Goal: Information Seeking & Learning: Find specific fact

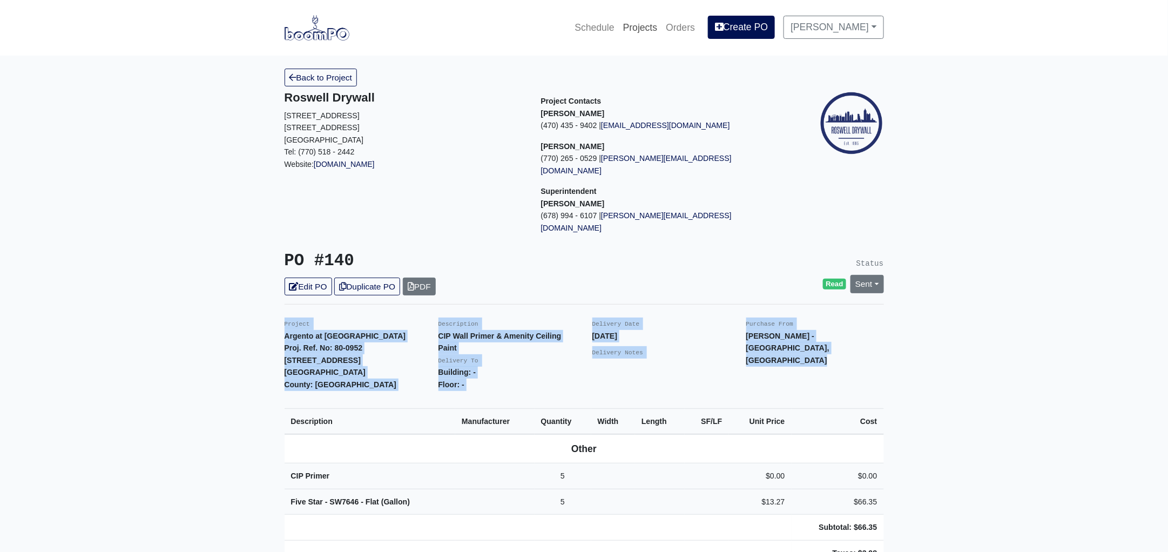
click at [660, 23] on link "Projects" at bounding box center [640, 28] width 43 height 24
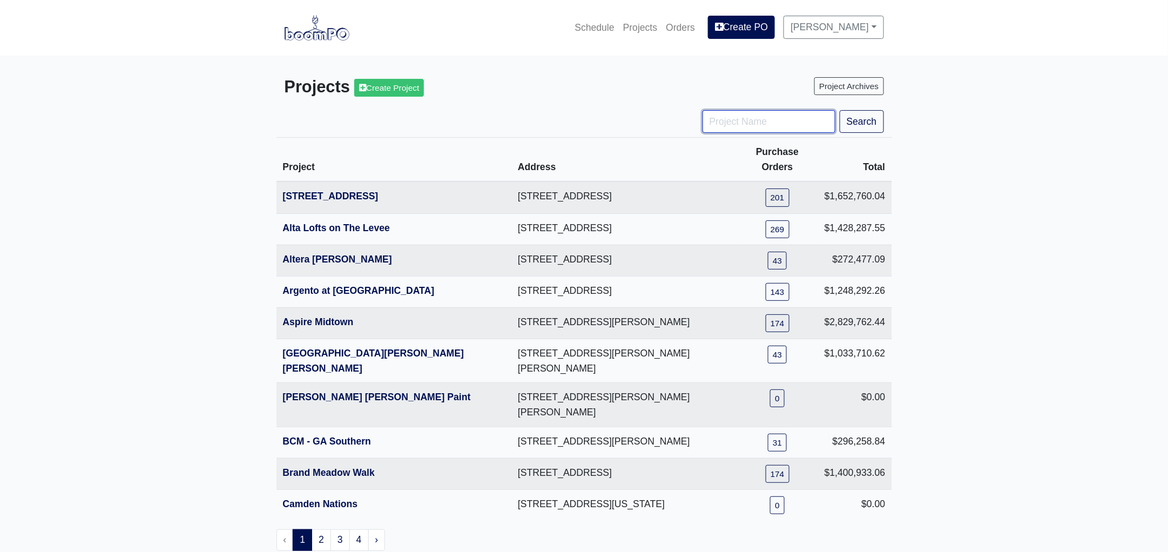
click at [749, 116] on input "Project Name" at bounding box center [768, 121] width 133 height 23
type input "toa"
click at [839, 110] on button "Search" at bounding box center [861, 121] width 44 height 23
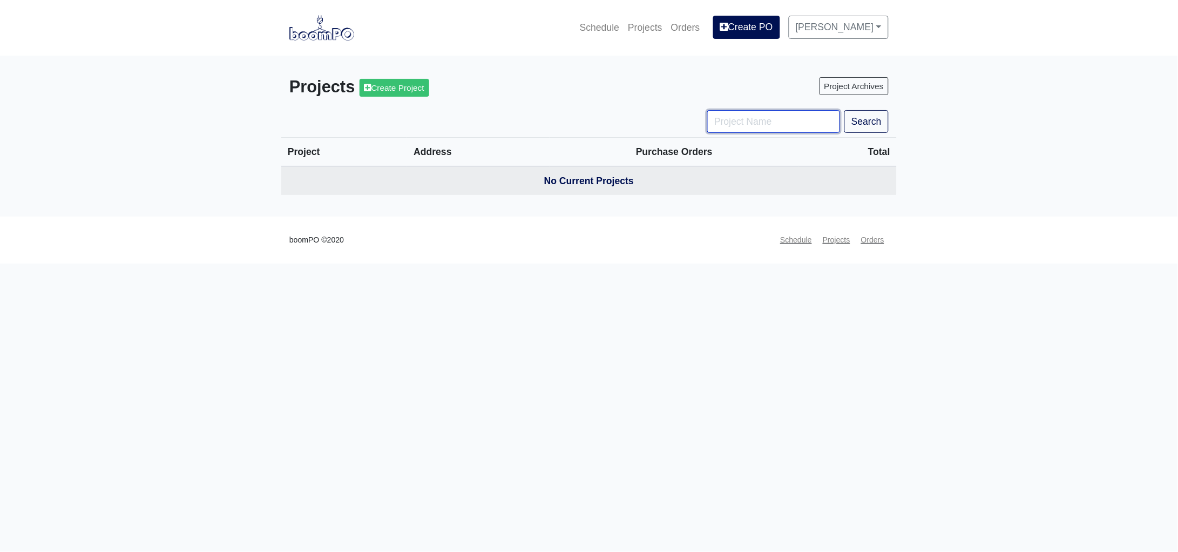
drag, startPoint x: 0, startPoint y: 0, endPoint x: 749, endPoint y: 116, distance: 758.1
click at [749, 116] on input "Project Name" at bounding box center [773, 121] width 133 height 23
type input "tpa"
click at [844, 110] on button "Search" at bounding box center [866, 121] width 44 height 23
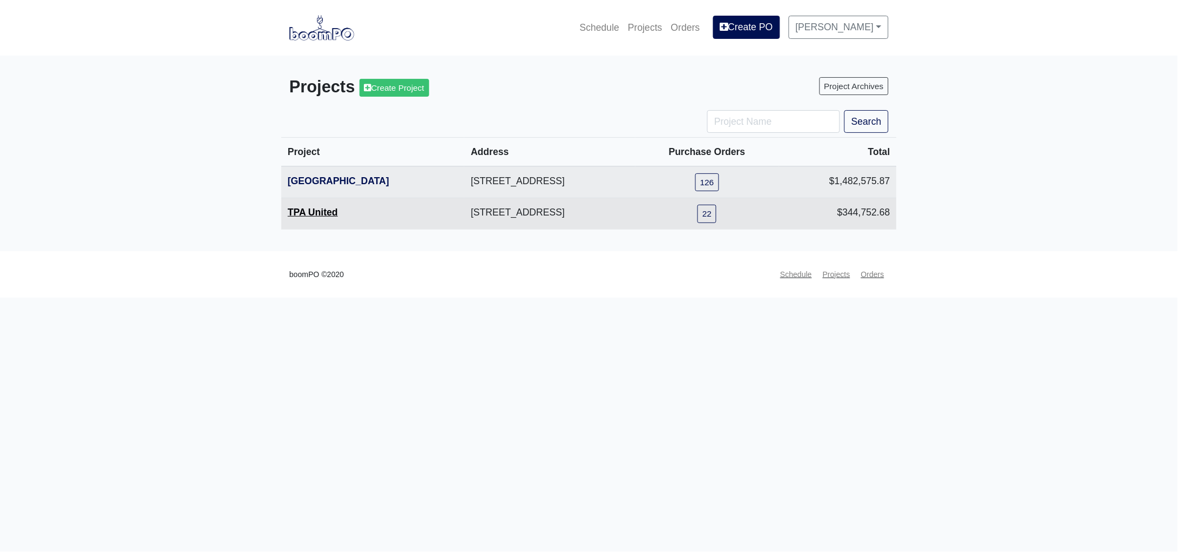
click at [300, 215] on link "TPA United" at bounding box center [313, 212] width 50 height 11
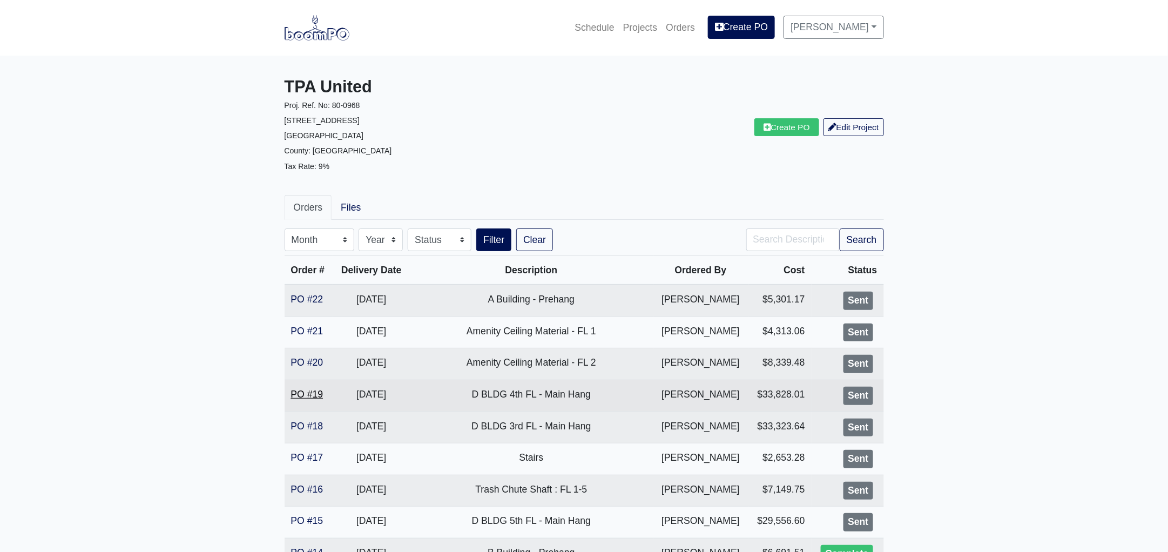
click at [308, 391] on link "PO #19" at bounding box center [307, 394] width 32 height 11
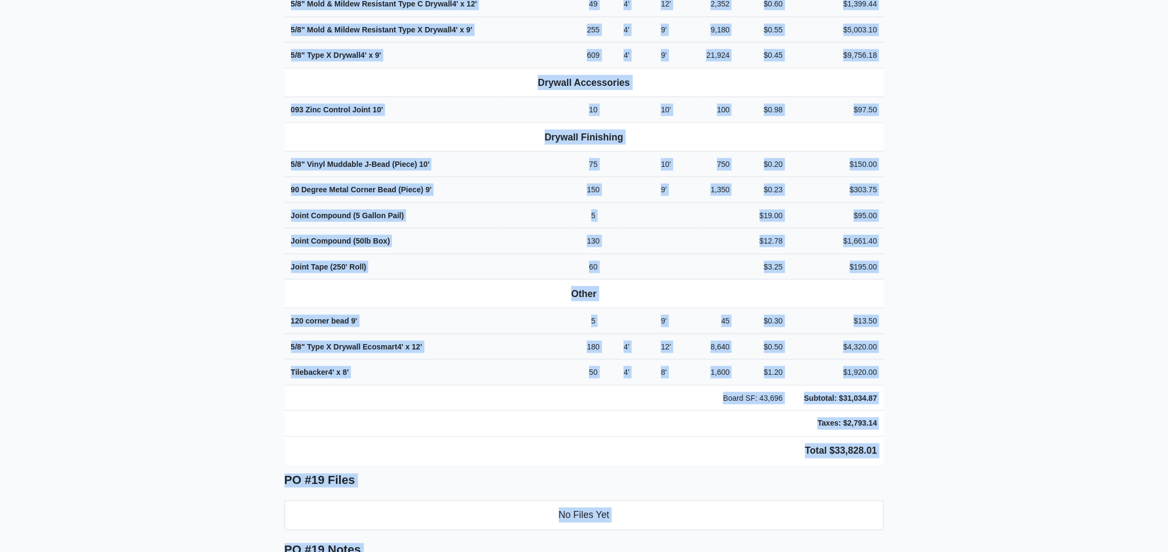
scroll to position [584, 0]
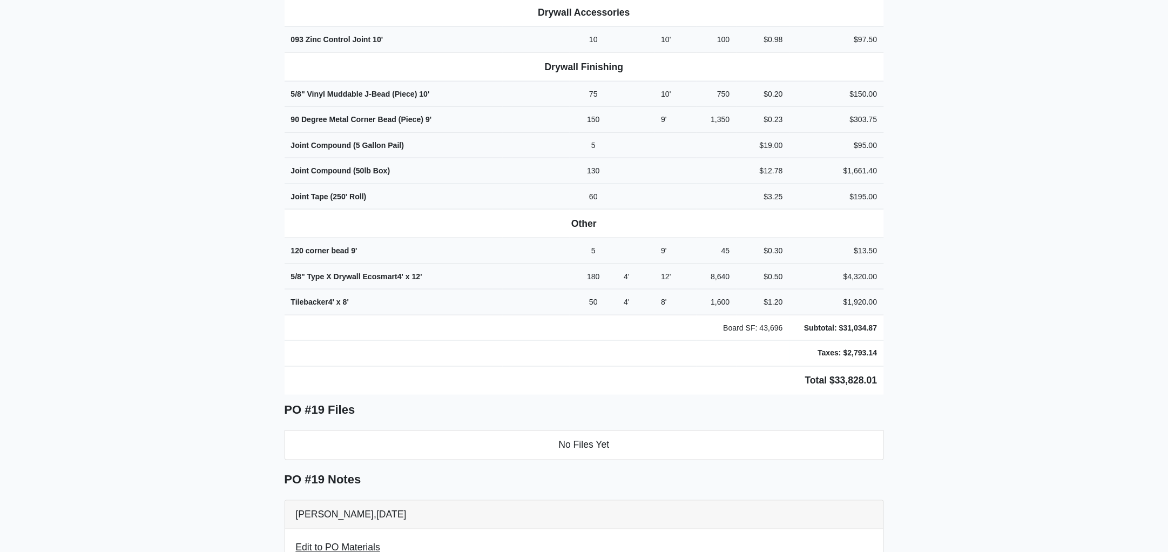
drag, startPoint x: 276, startPoint y: 296, endPoint x: 934, endPoint y: 377, distance: 663.1
click at [934, 377] on main "Back to Project Roswell Drywall 7000 Peachtree Dunwoody Rd NE Building 5, Suite…" at bounding box center [584, 314] width 1168 height 1685
copy div "Project TPA United Proj. Ref. No: 80-0968 1104 Avondale Avenue SE Atlanta, GA 3…"
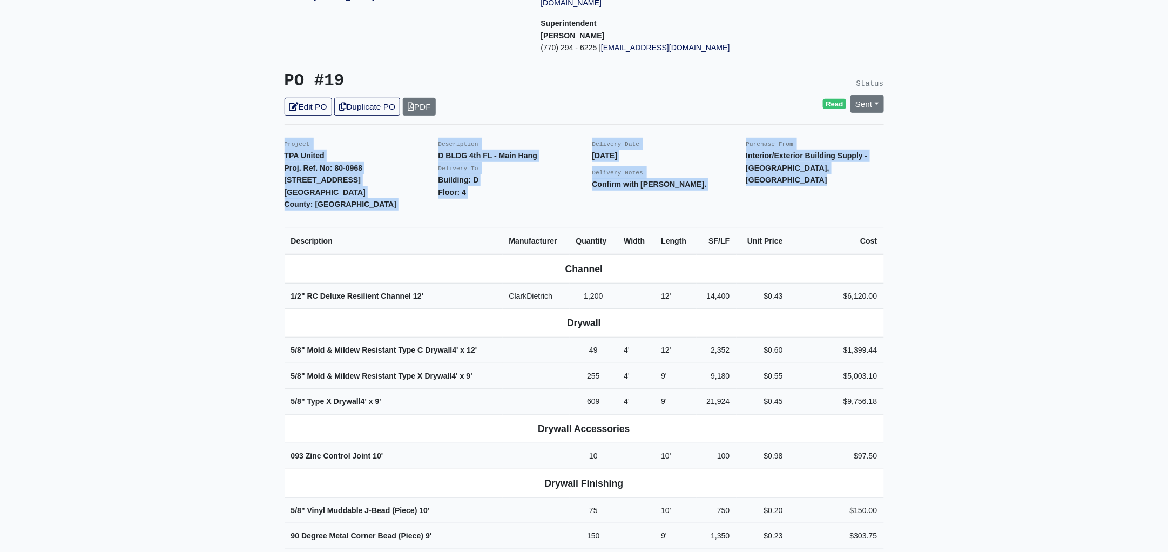
scroll to position [0, 0]
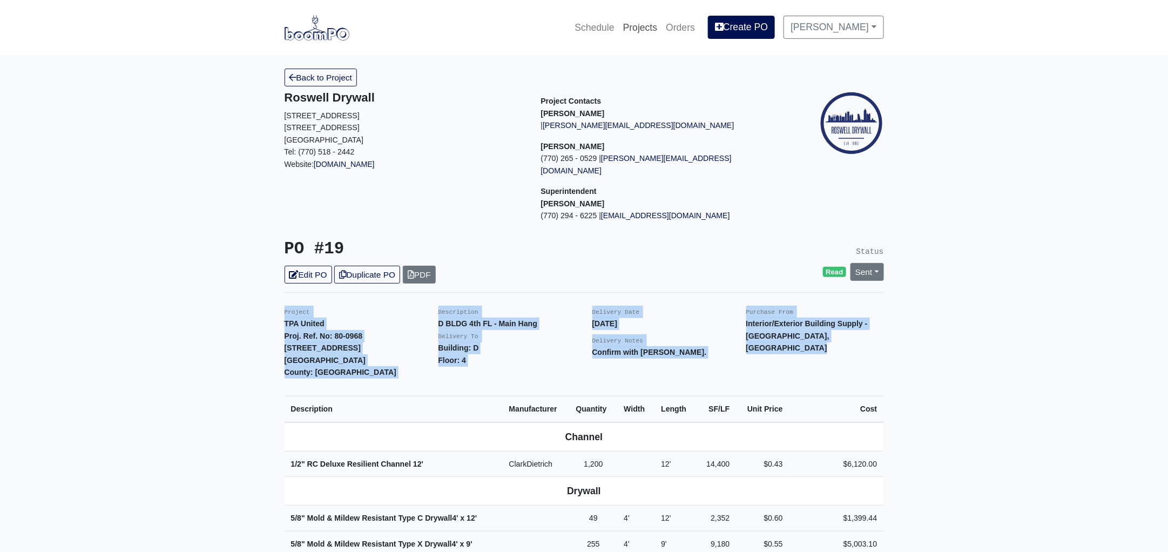
click at [654, 25] on link "Projects" at bounding box center [640, 28] width 43 height 24
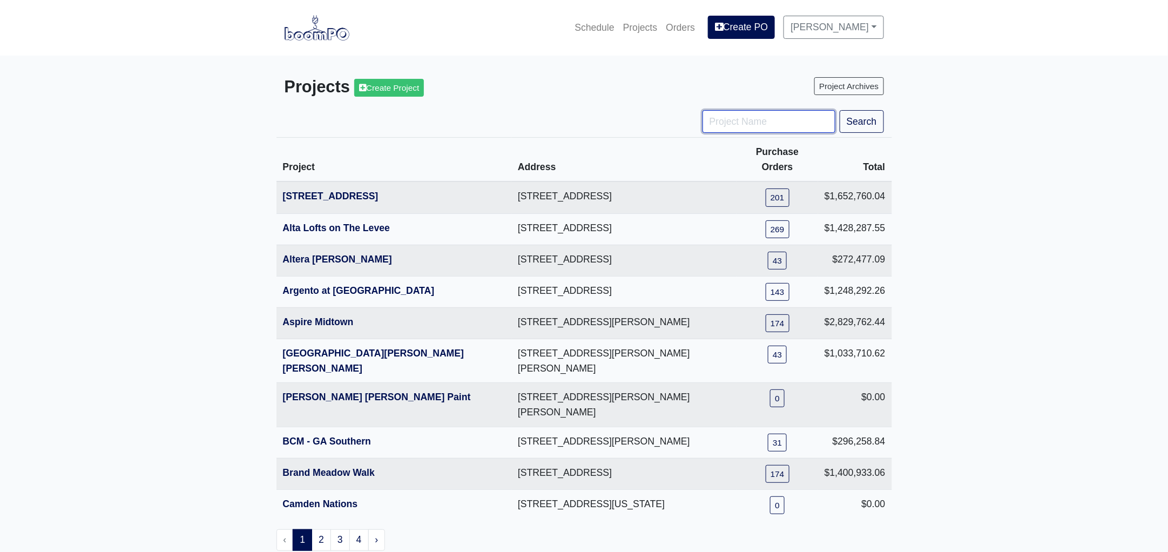
click at [727, 120] on input "Project Name" at bounding box center [768, 121] width 133 height 23
type input "ga"
click at [839, 110] on button "Search" at bounding box center [861, 121] width 44 height 23
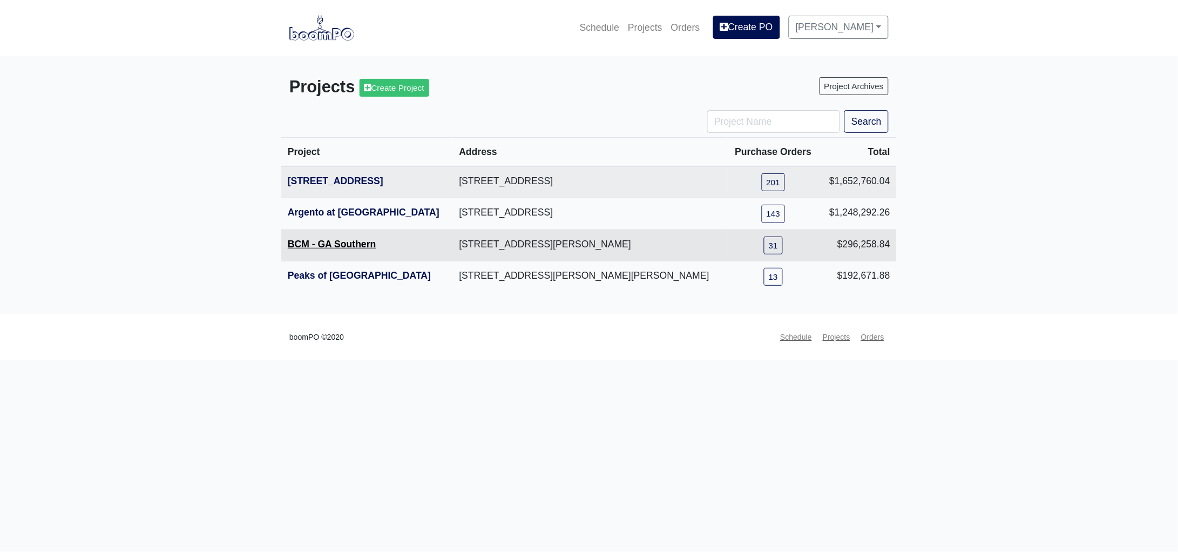
click at [354, 244] on link "BCM - GA Southern" at bounding box center [332, 244] width 89 height 11
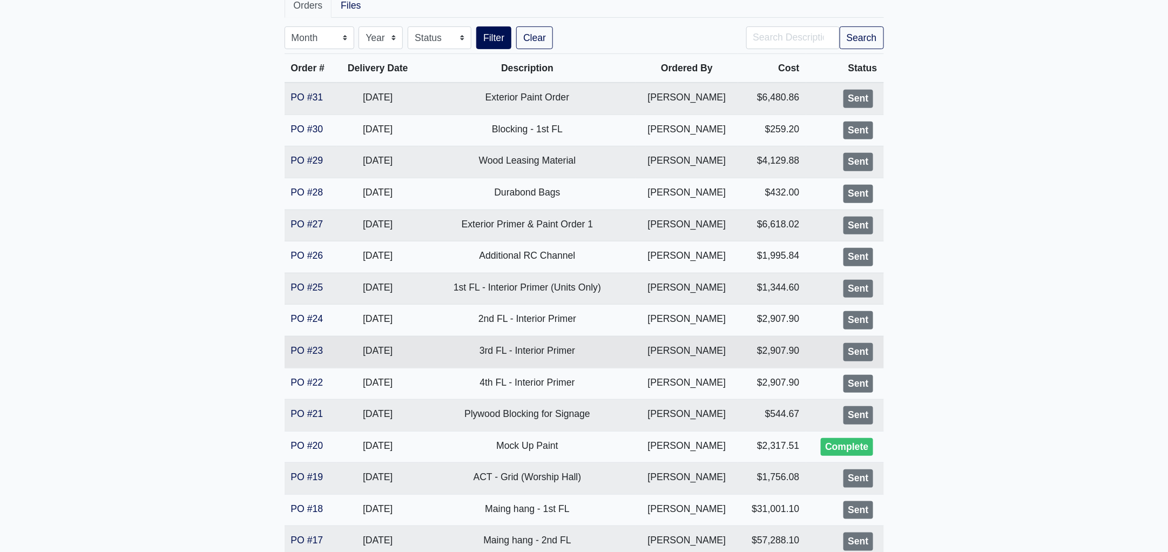
scroll to position [269, 0]
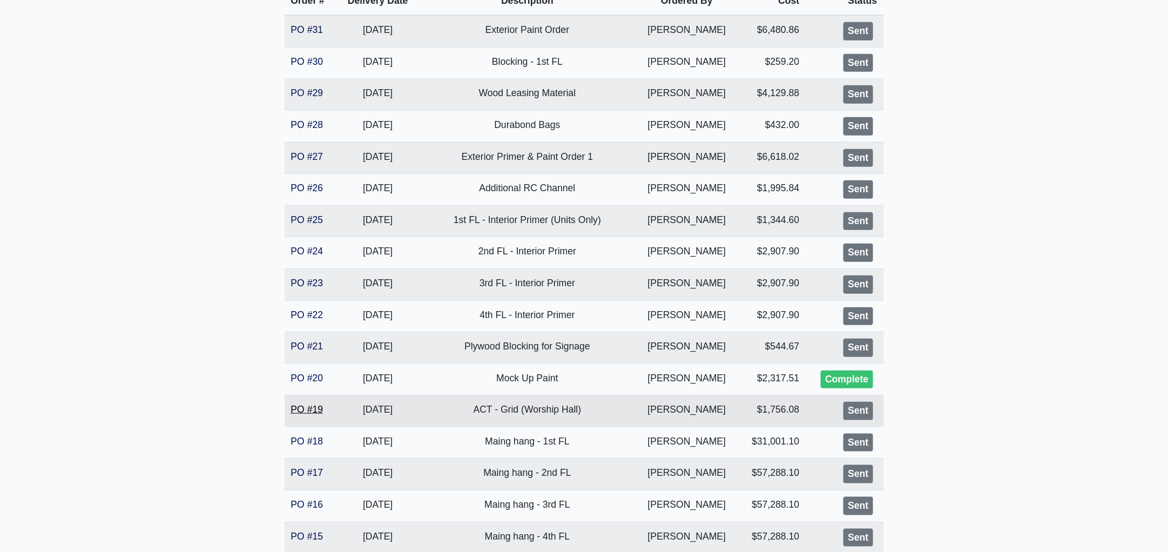
click at [320, 406] on link "PO #19" at bounding box center [307, 409] width 32 height 11
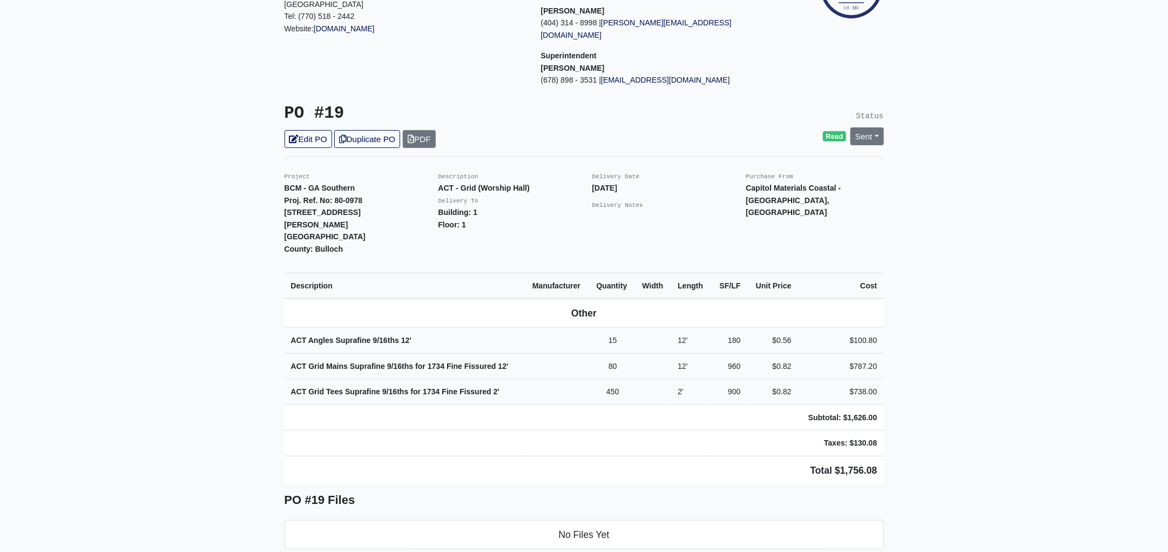
scroll to position [202, 0]
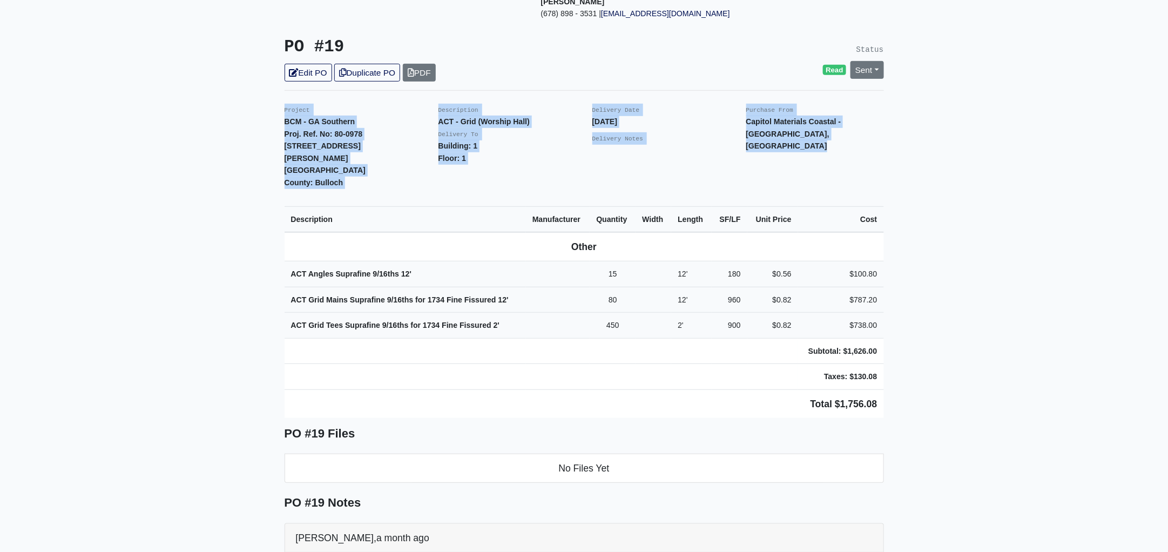
drag, startPoint x: 280, startPoint y: 96, endPoint x: 908, endPoint y: 372, distance: 686.7
click at [908, 372] on main "Back to Project Roswell Drywall 7000 Peachtree Dunwoody Rd NE Building 5, Suite…" at bounding box center [584, 424] width 1168 height 1140
copy div "Project BCM - GA Southern Proj. Ref. No: 80-0978 1701 Chandler Rd. Statesboro, …"
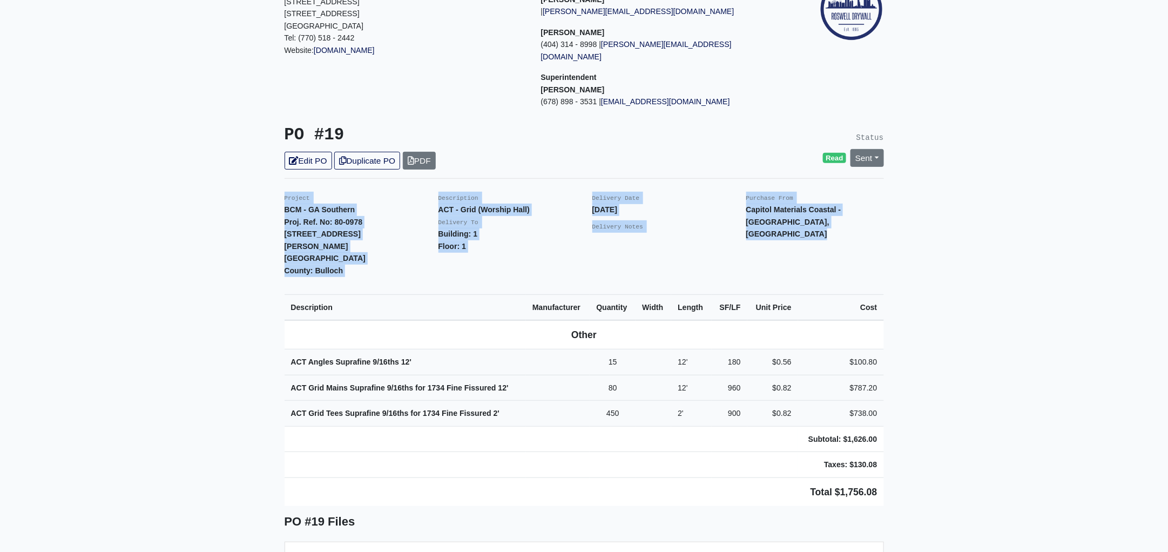
scroll to position [0, 0]
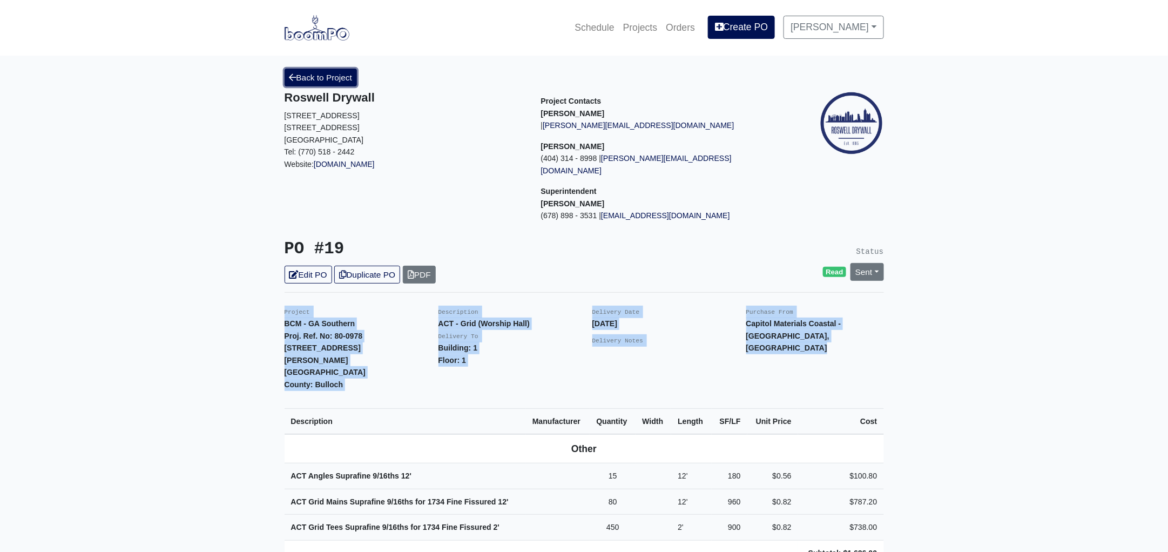
click at [316, 75] on link "Back to Project" at bounding box center [320, 78] width 73 height 18
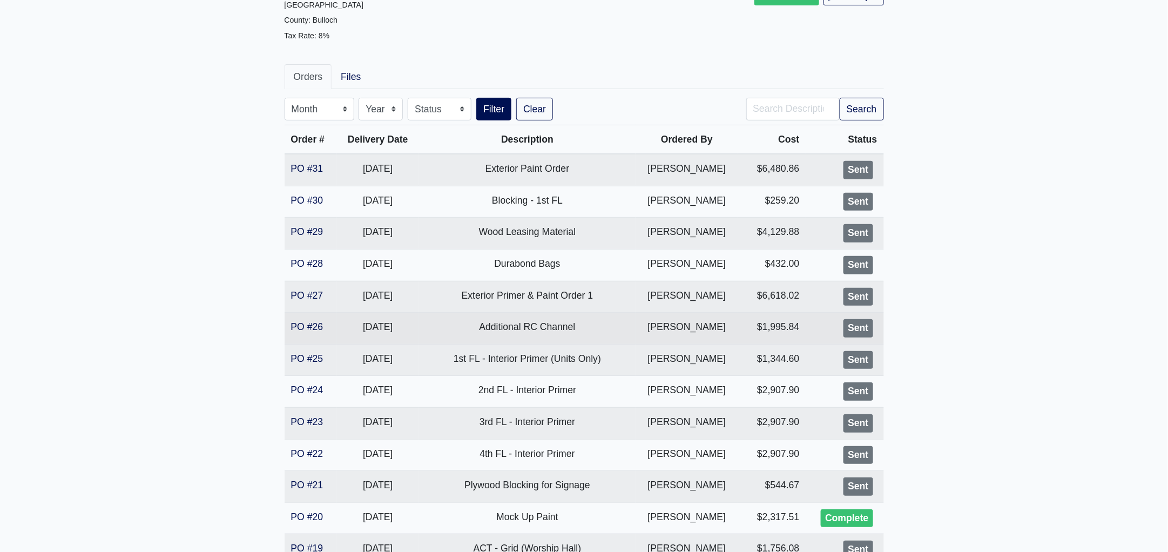
scroll to position [134, 0]
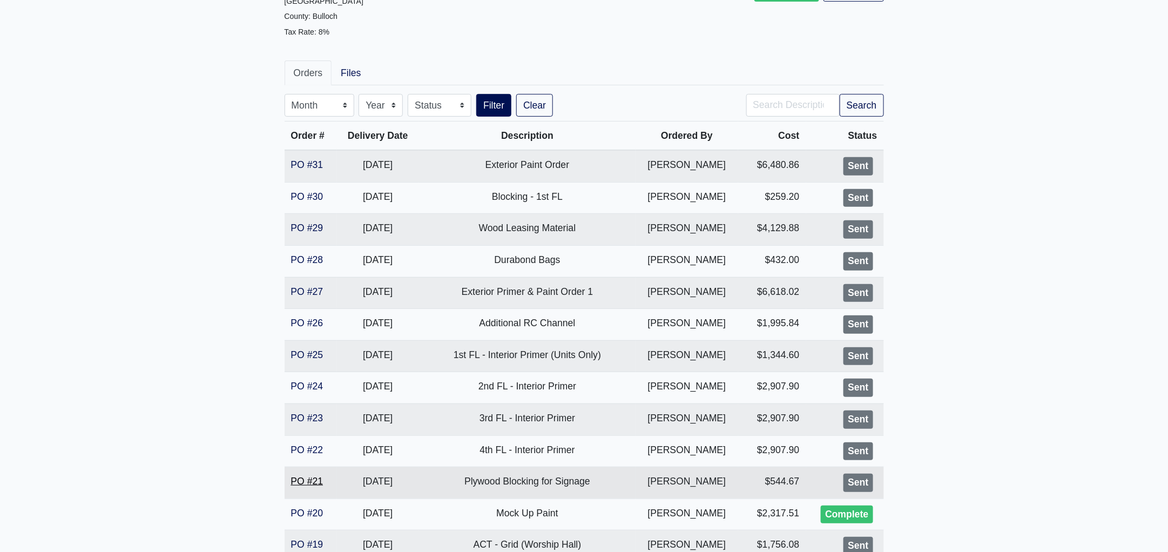
click at [314, 479] on link "PO #21" at bounding box center [307, 481] width 32 height 11
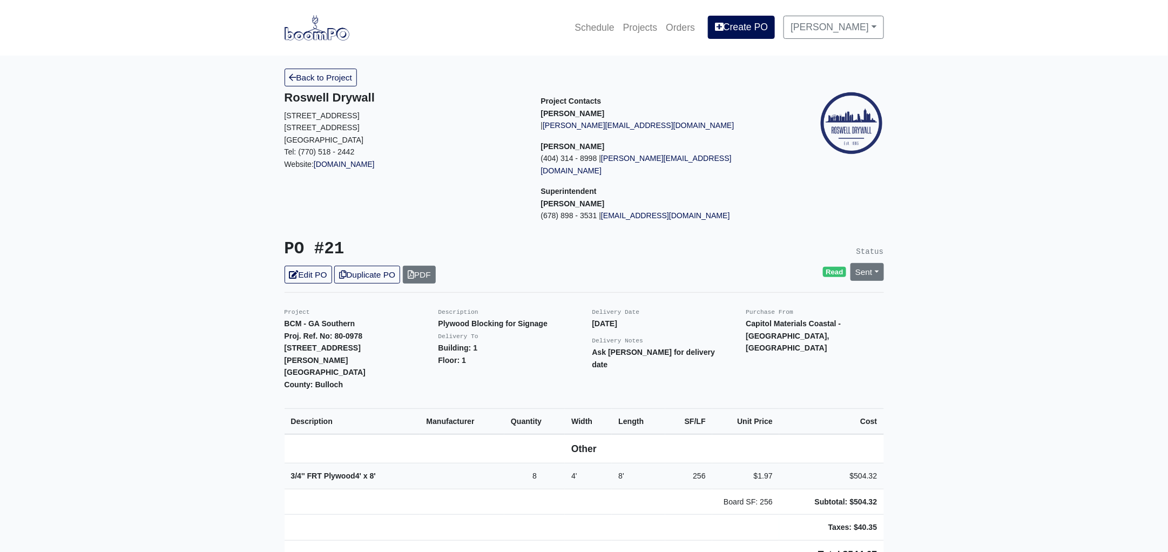
scroll to position [134, 0]
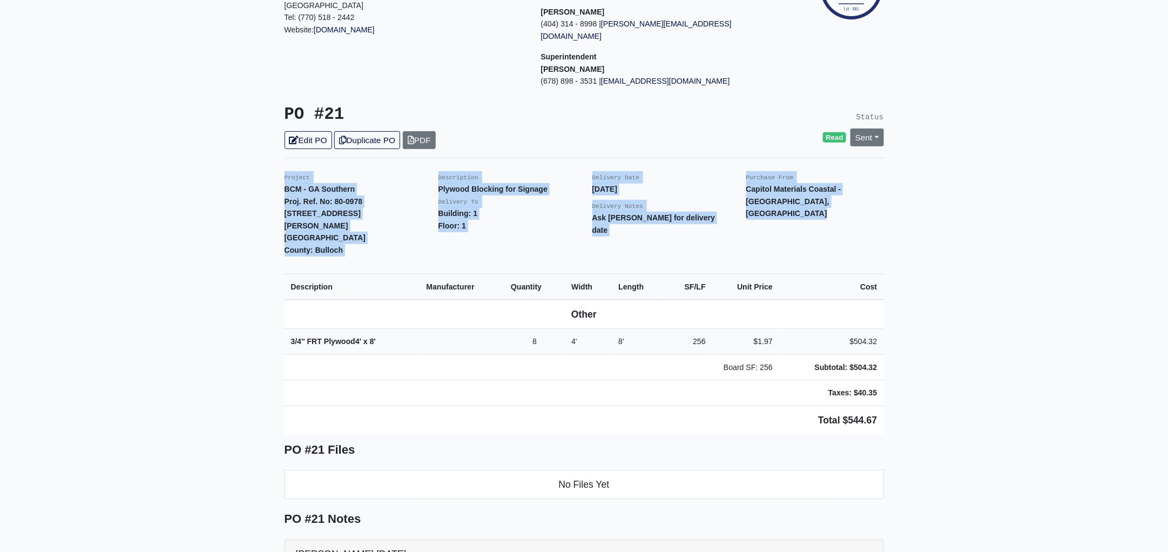
drag, startPoint x: 280, startPoint y: 163, endPoint x: 906, endPoint y: 396, distance: 668.0
click at [906, 396] on main "Back to Project Roswell Drywall [STREET_ADDRESS] Tel: (770) 518 - 2442 Website:…" at bounding box center [584, 454] width 1168 height 1067
copy div "Project BCM - GA Southern Proj. Ref. [STREET_ADDRESS][PERSON_NAME] [GEOGRAPHIC_…"
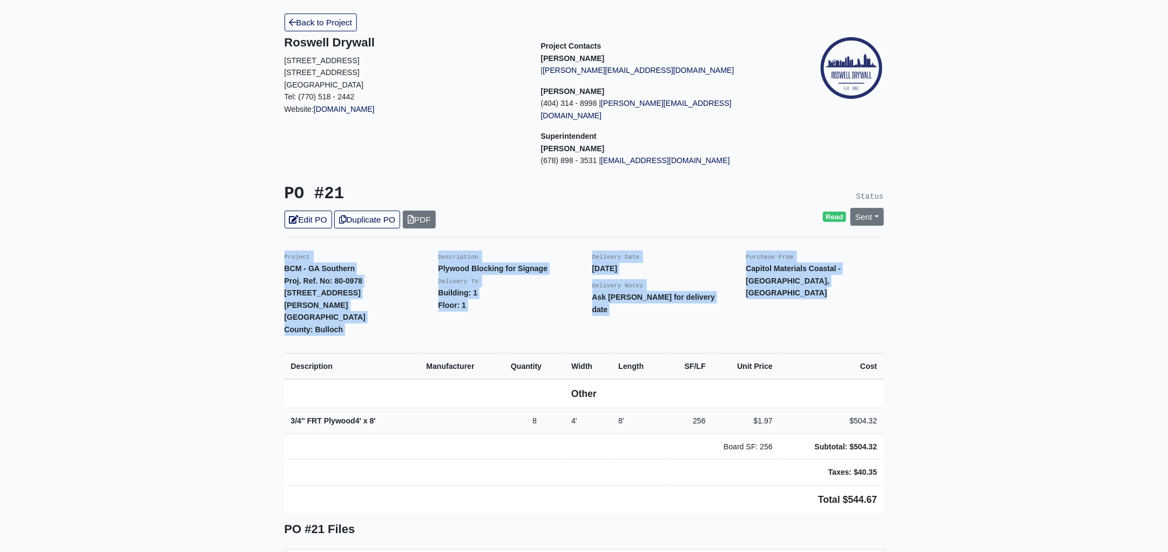
scroll to position [0, 0]
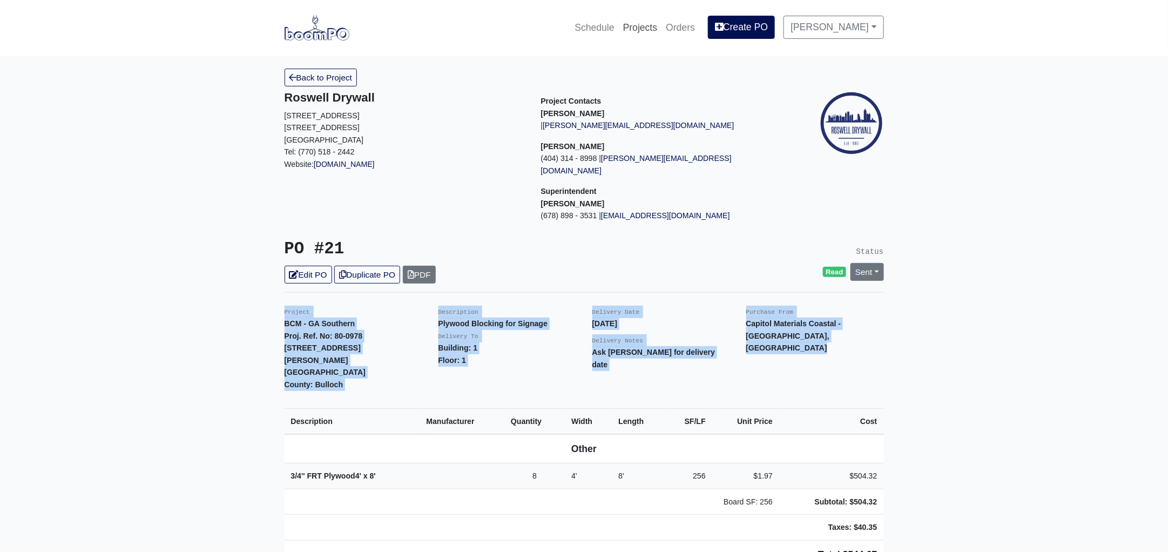
click at [657, 25] on link "Projects" at bounding box center [640, 28] width 43 height 24
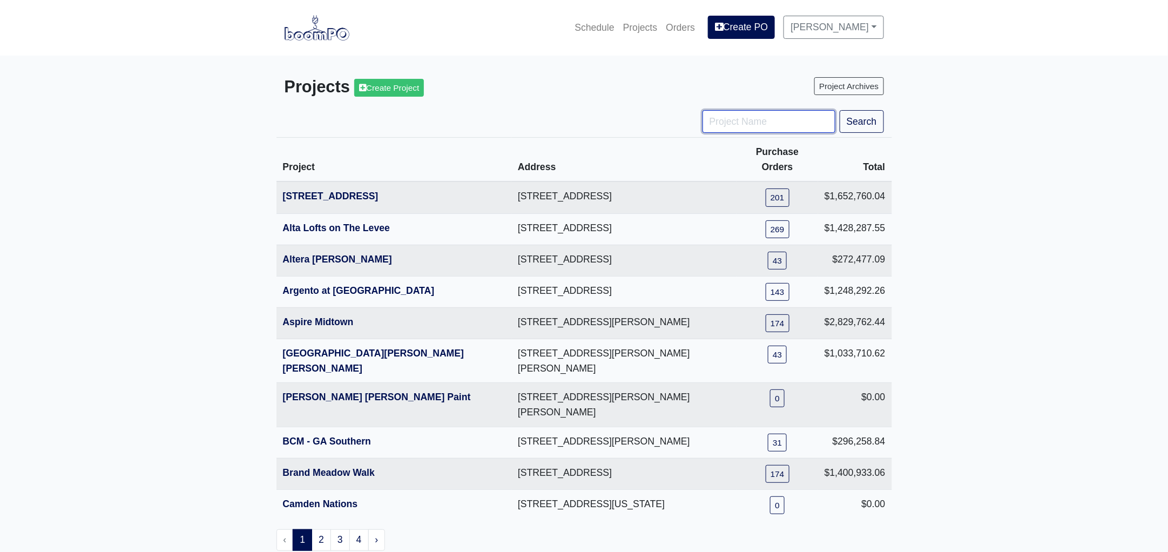
click at [746, 125] on input "Project Name" at bounding box center [768, 121] width 133 height 23
type input "hub"
click at [839, 110] on button "Search" at bounding box center [861, 121] width 44 height 23
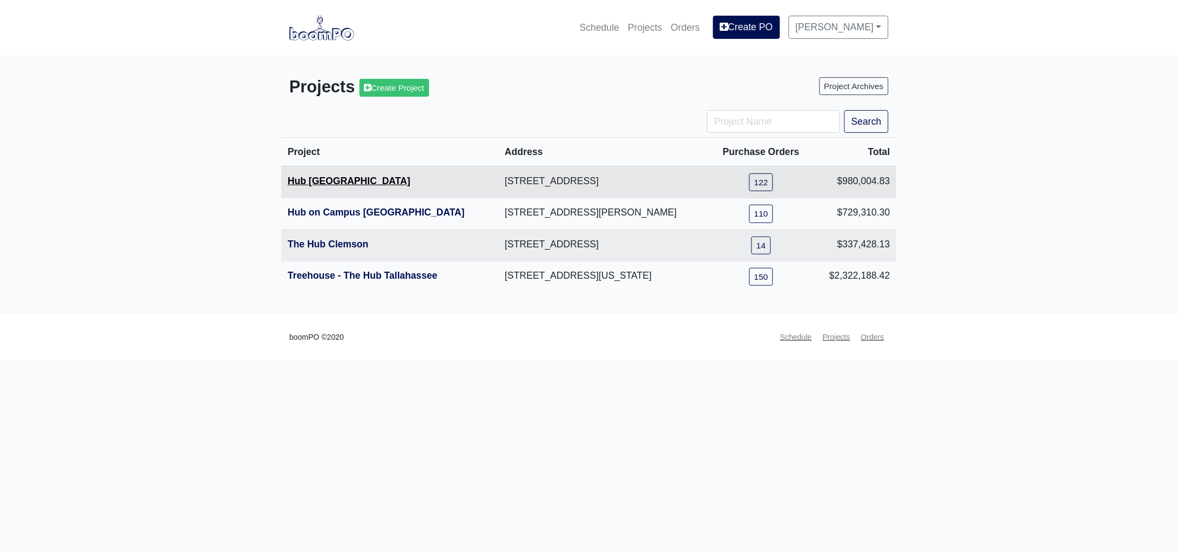
click at [329, 183] on link "Hub [GEOGRAPHIC_DATA]" at bounding box center [349, 180] width 123 height 11
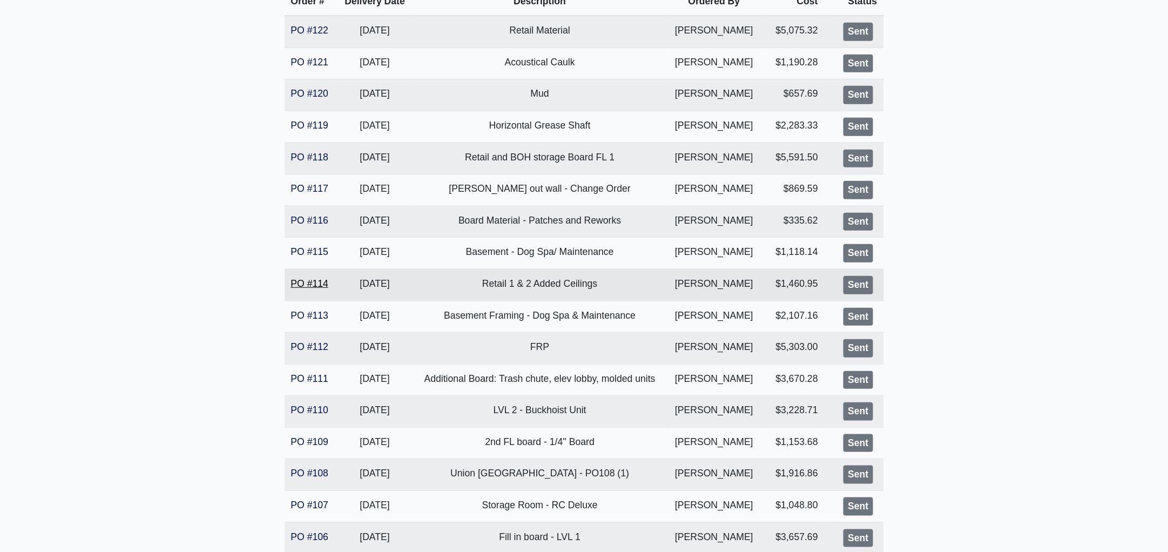
scroll to position [269, 0]
click at [314, 343] on link "PO #112" at bounding box center [309, 346] width 37 height 11
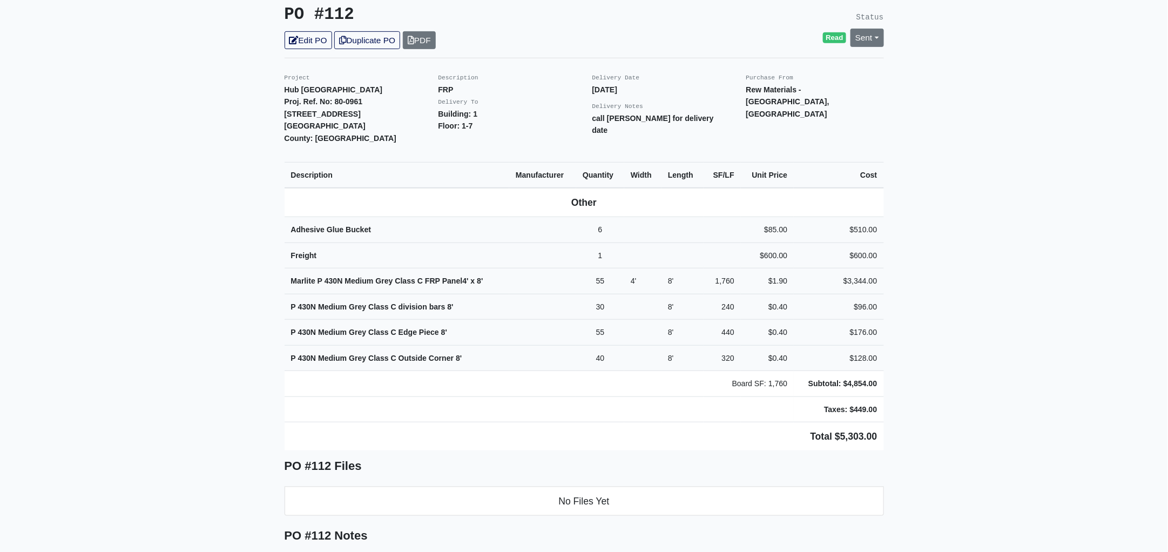
scroll to position [134, 0]
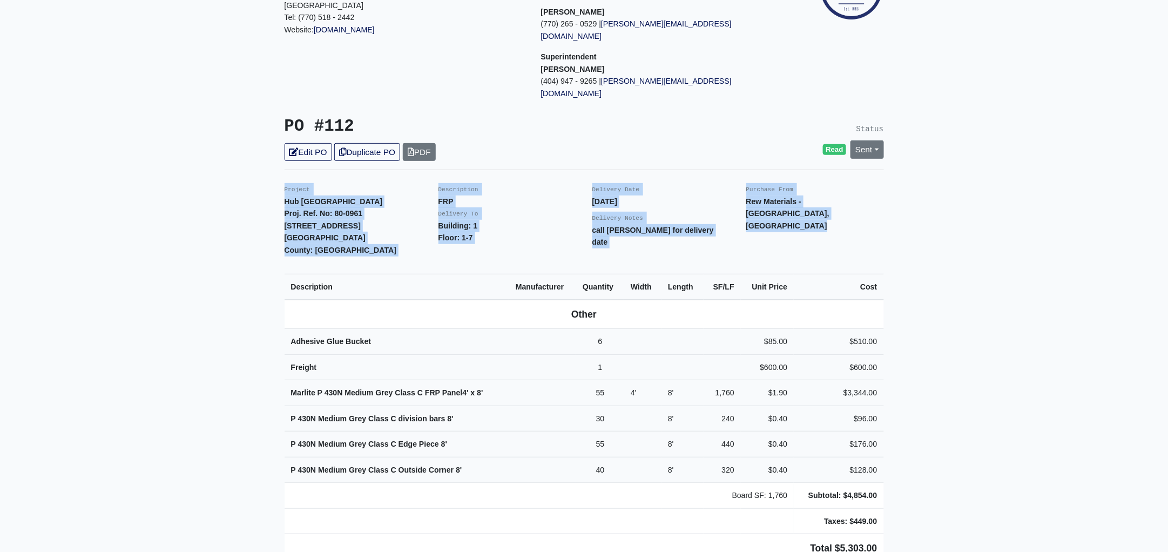
drag, startPoint x: 284, startPoint y: 162, endPoint x: 963, endPoint y: 473, distance: 746.2
copy div "Project Hub Knoxville Proj. Ref. No: 80-0961 [STREET_ADDRESS]: [GEOGRAPHIC_DATA…"
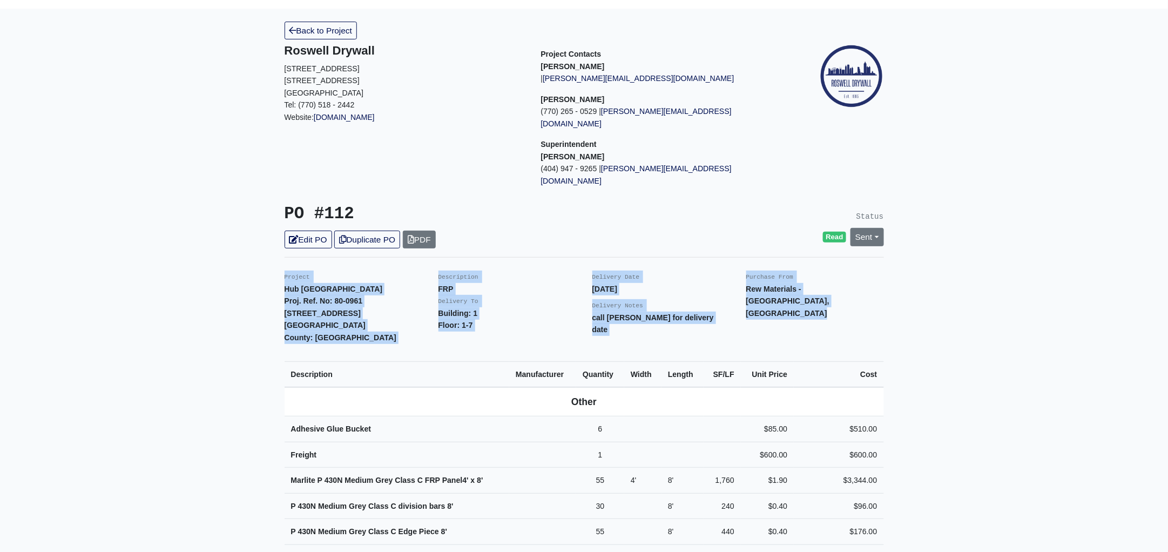
scroll to position [0, 0]
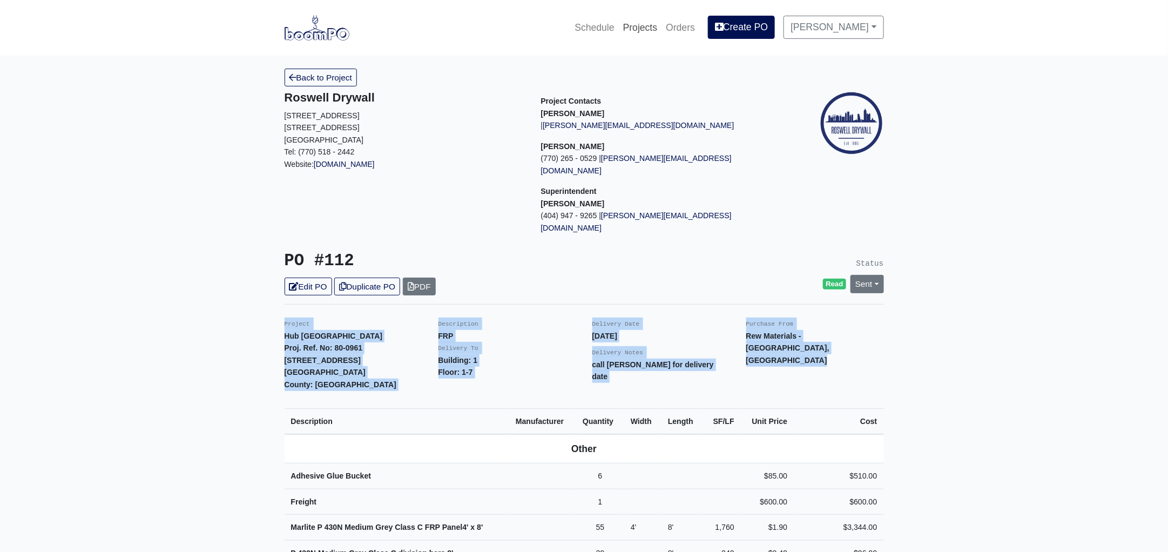
click at [649, 19] on link "Projects" at bounding box center [640, 28] width 43 height 24
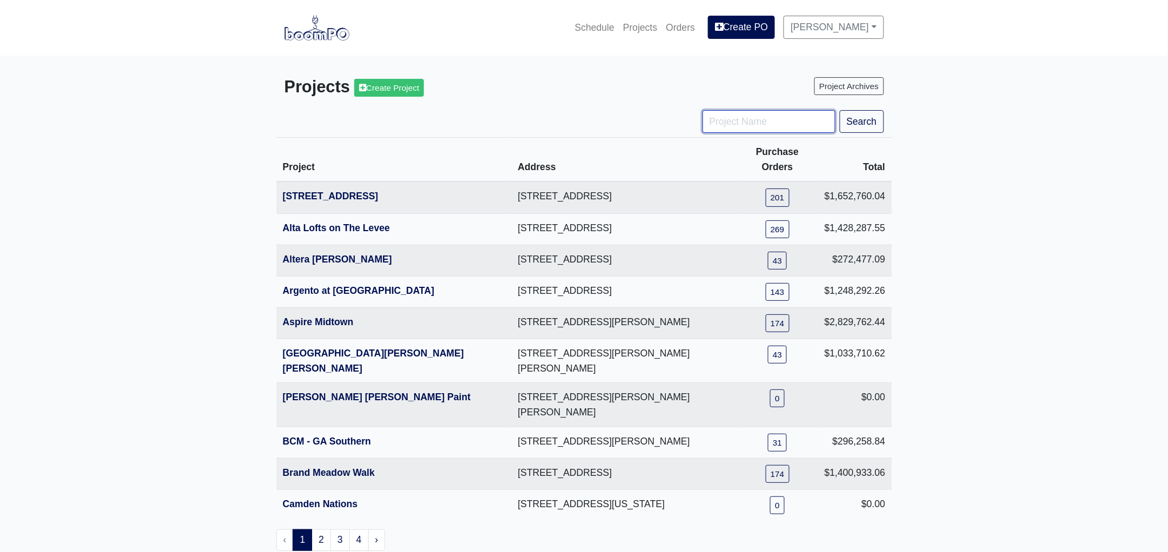
click at [738, 129] on input "Project Name" at bounding box center [768, 121] width 133 height 23
type input "engl"
click at [839, 110] on button "Search" at bounding box center [861, 121] width 44 height 23
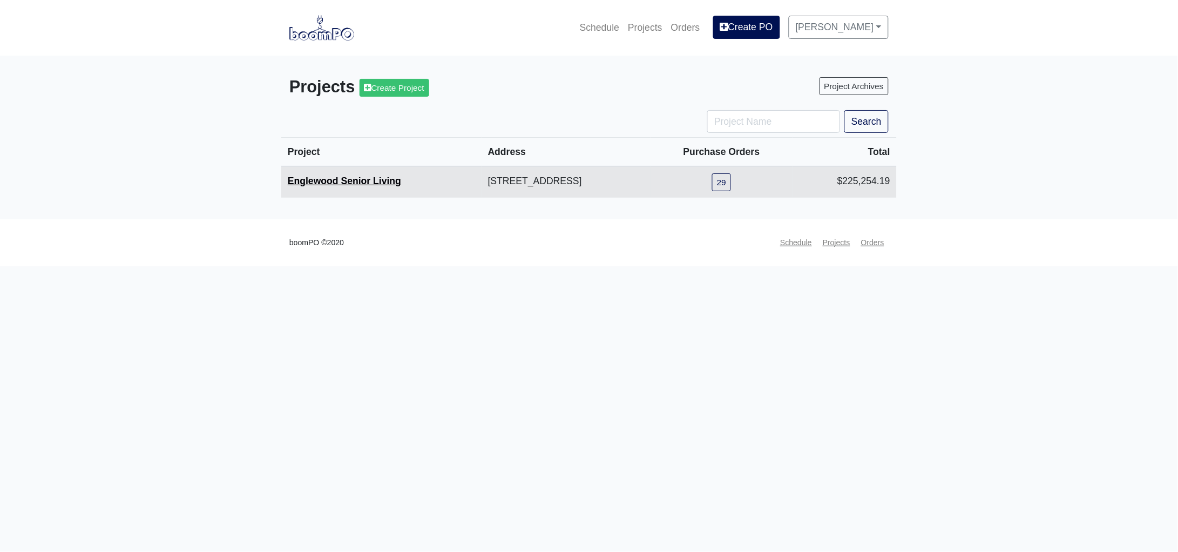
click at [378, 181] on link "Englewood Senior Living" at bounding box center [344, 180] width 113 height 11
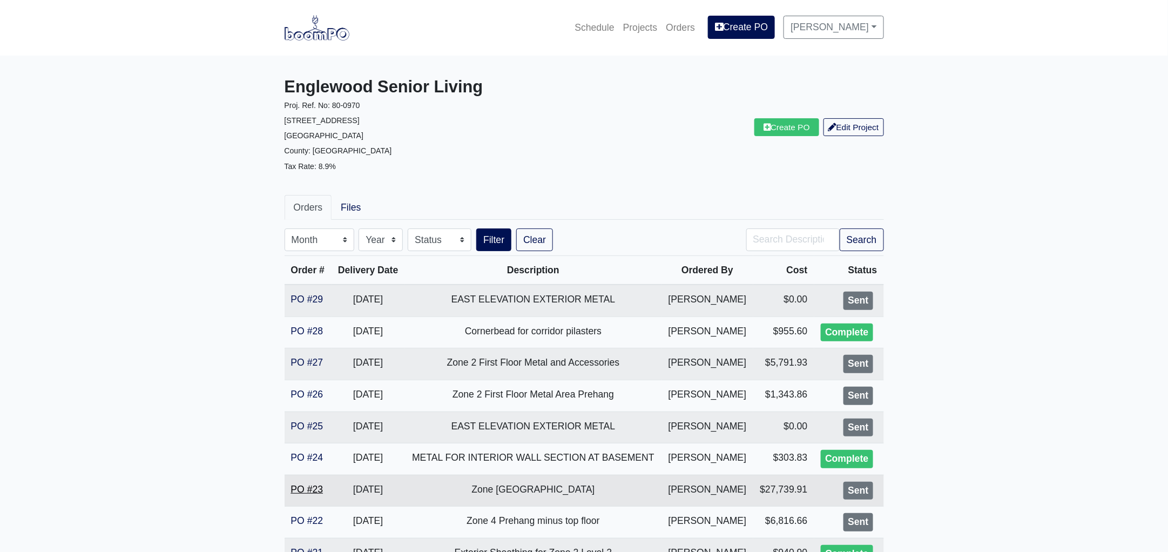
click at [313, 487] on link "PO #23" at bounding box center [307, 489] width 32 height 11
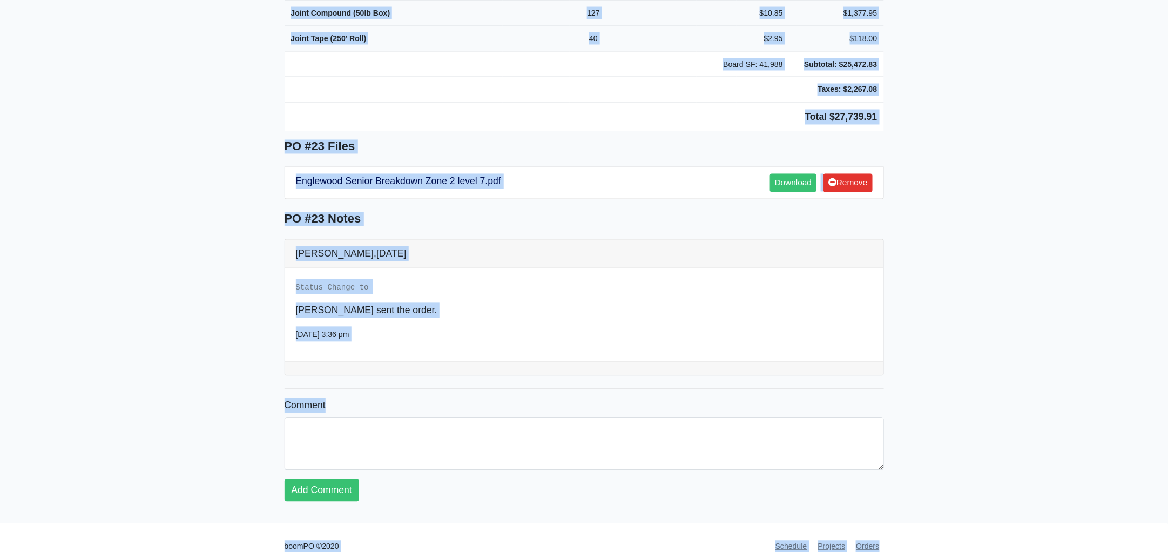
scroll to position [858, 0]
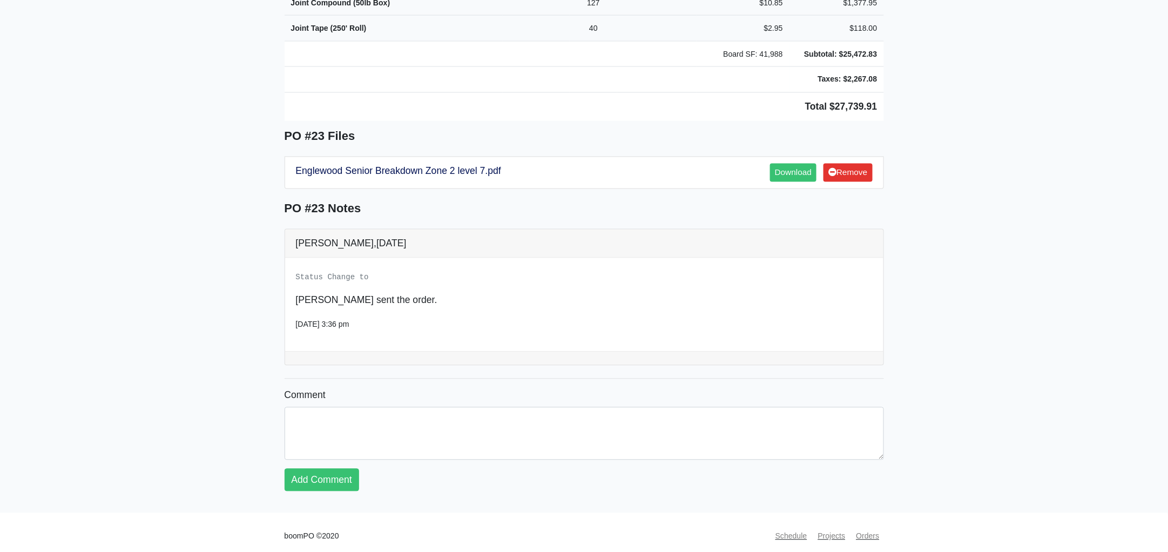
drag, startPoint x: 284, startPoint y: 98, endPoint x: 964, endPoint y: 89, distance: 679.2
copy div "Project Englewood Senior Living Proj. Ref. No: 80-0970 [STREET_ADDRESS]: [GEOGR…"
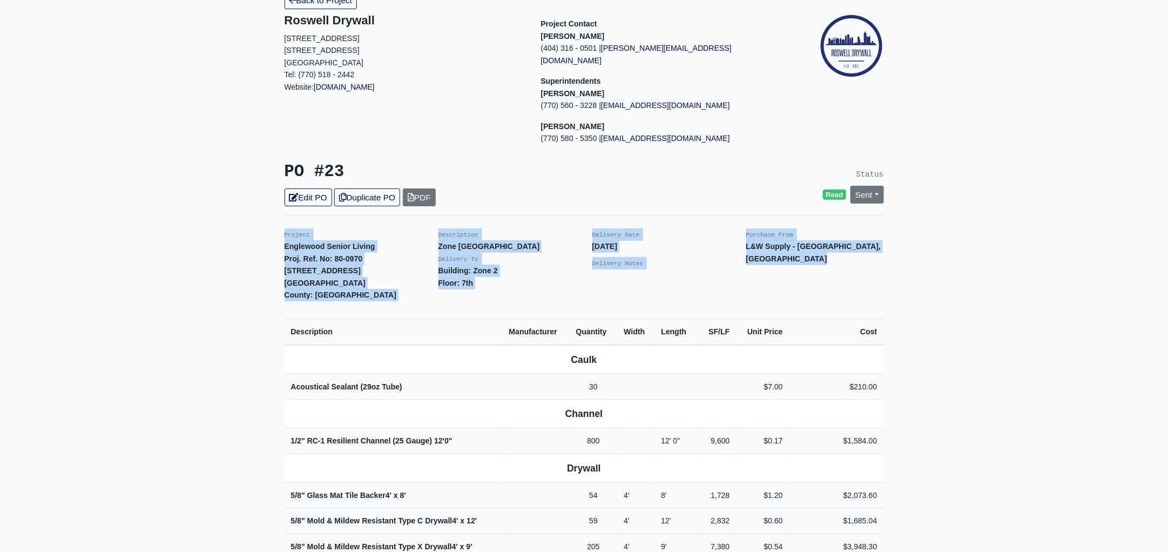
scroll to position [0, 0]
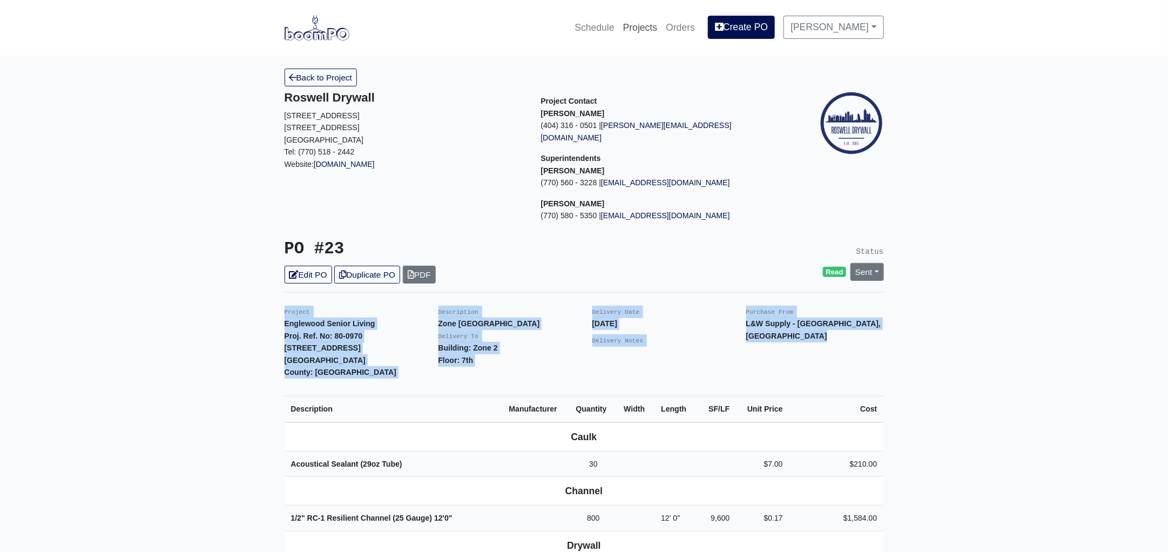
click at [652, 28] on link "Projects" at bounding box center [640, 28] width 43 height 24
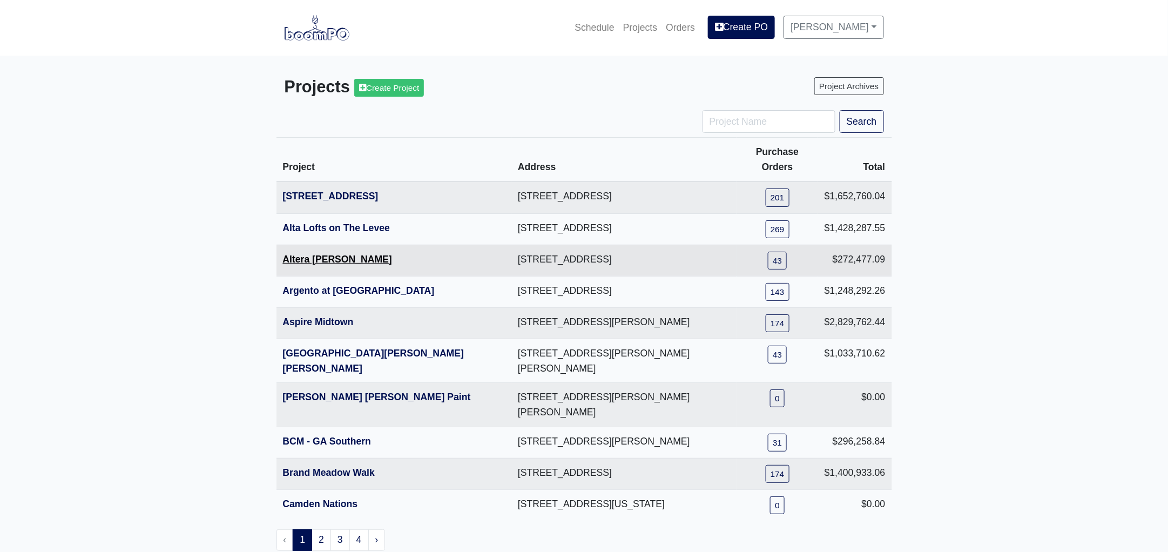
click at [328, 254] on link "Altera [PERSON_NAME]" at bounding box center [337, 259] width 109 height 11
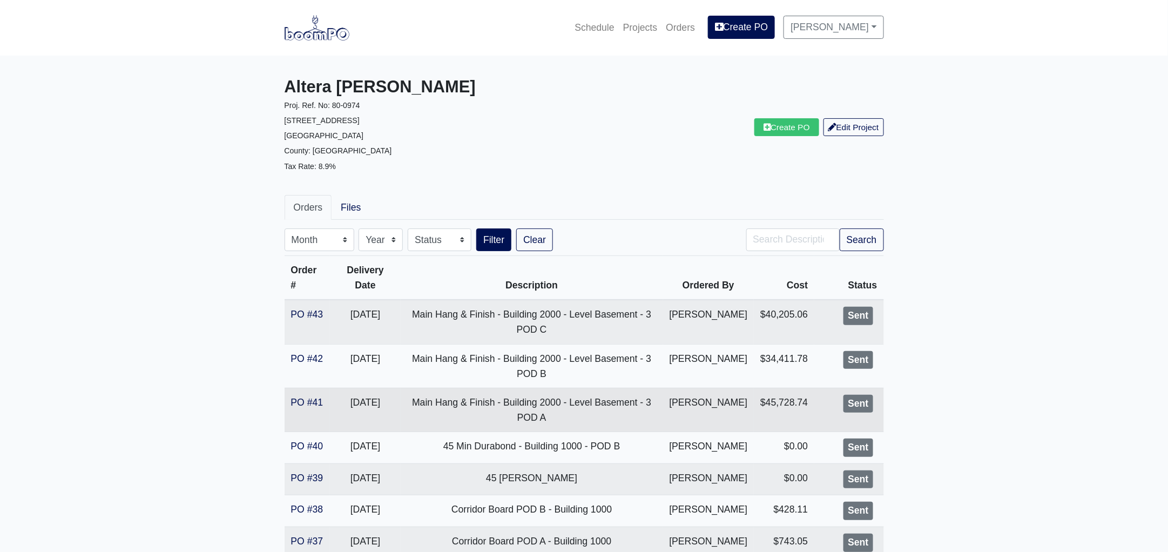
scroll to position [134, 0]
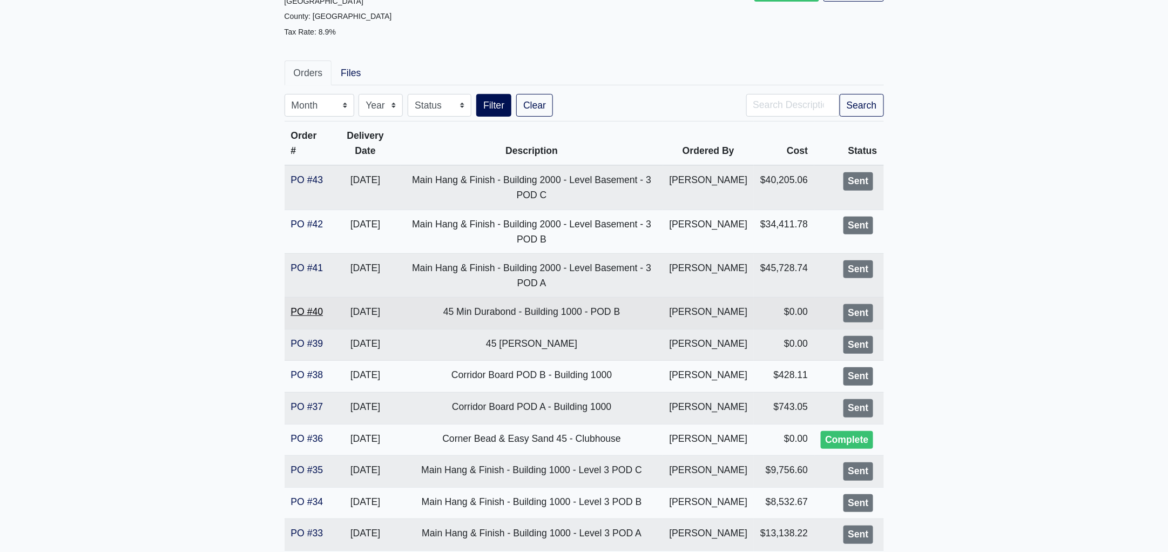
click at [311, 308] on link "PO #40" at bounding box center [307, 311] width 32 height 11
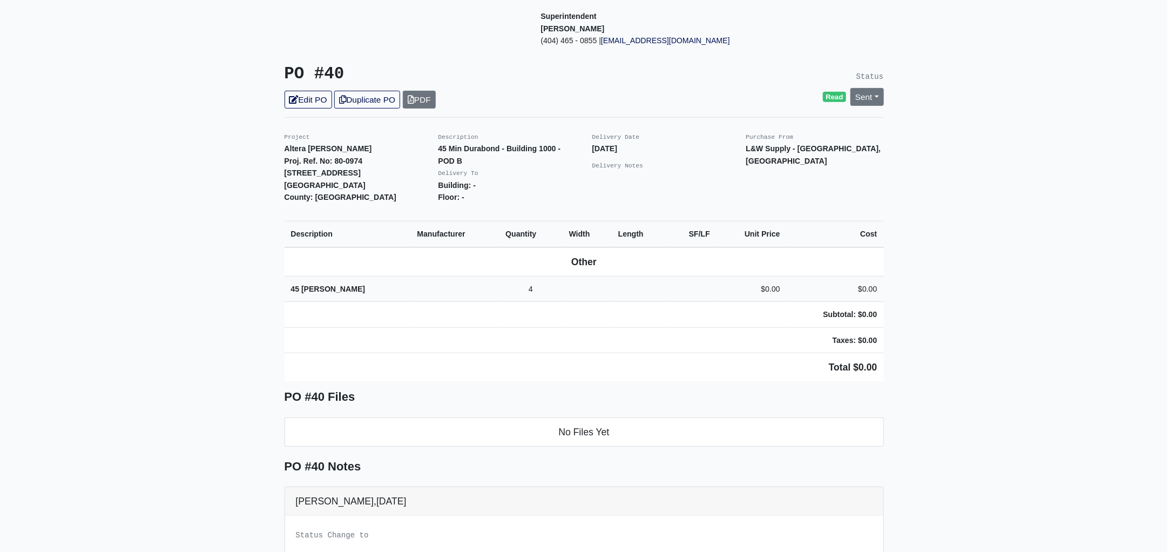
scroll to position [202, 0]
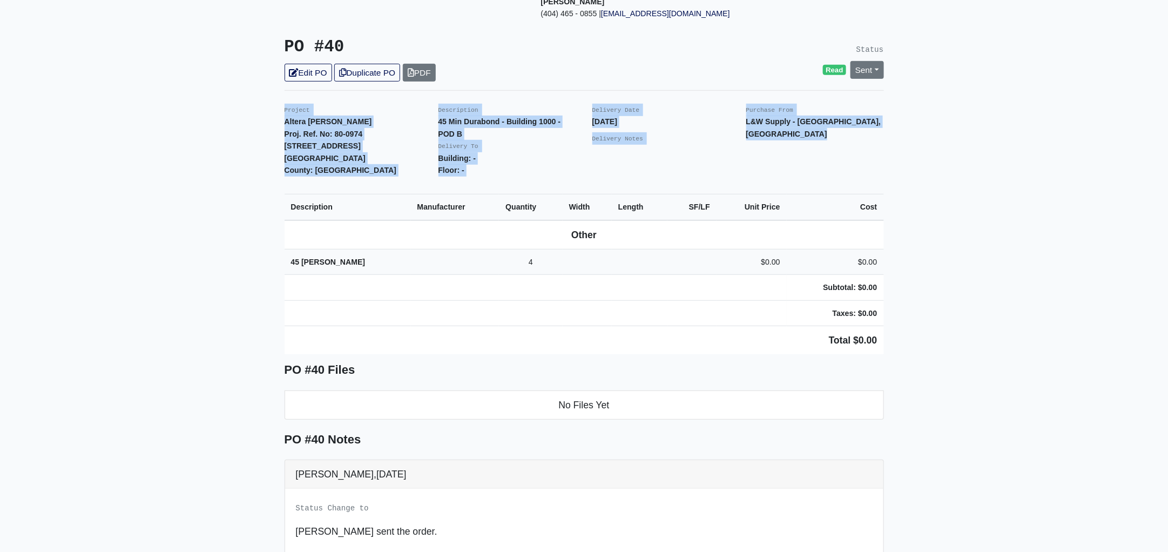
drag, startPoint x: 281, startPoint y: 94, endPoint x: 913, endPoint y: 323, distance: 672.8
click at [913, 323] on main "Back to Project Roswell Drywall [STREET_ADDRESS] Tel: (770) 518 - 2442 Website:…" at bounding box center [584, 299] width 1168 height 890
copy div "Project Altera [PERSON_NAME] Proj. Ref. No: 80-0974 [STREET_ADDRESS]: [GEOGRAPH…"
